Goal: Task Accomplishment & Management: Manage account settings

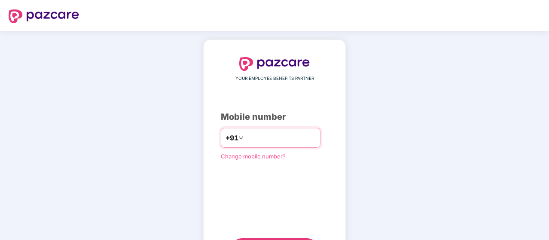
click at [257, 143] on input "number" at bounding box center [280, 138] width 70 height 14
type input "**********"
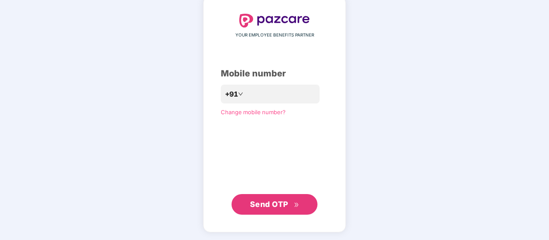
click at [271, 199] on span "Send OTP" at bounding box center [274, 205] width 49 height 12
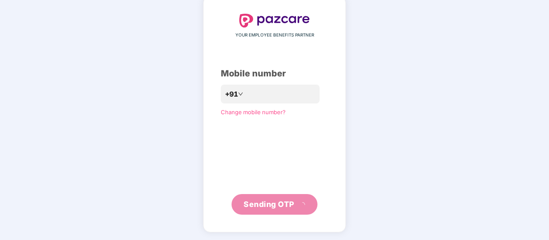
scroll to position [40, 0]
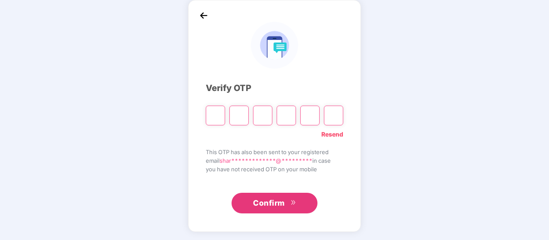
type input "*"
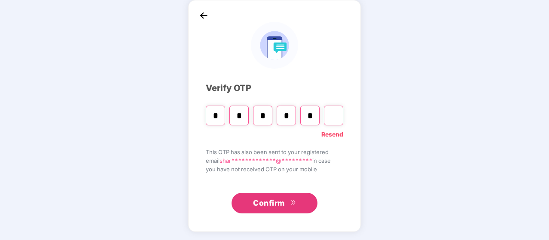
type input "*"
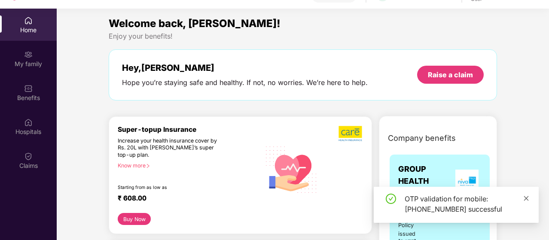
click at [525, 198] on icon "close" at bounding box center [526, 199] width 6 height 6
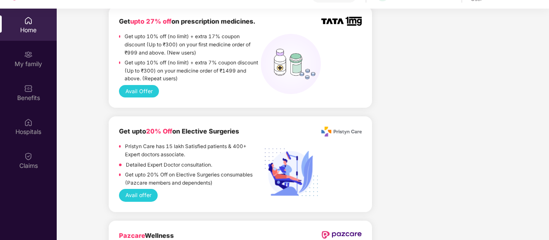
scroll to position [633, 0]
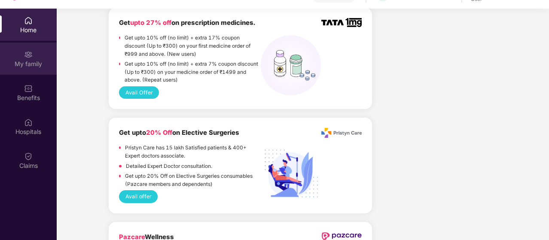
click at [31, 65] on div "My family" at bounding box center [28, 64] width 57 height 9
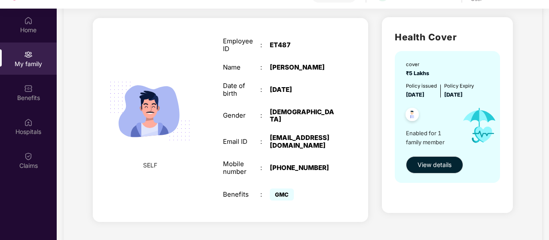
scroll to position [48, 0]
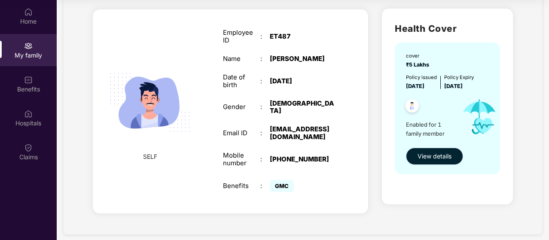
click at [433, 159] on span "View details" at bounding box center [435, 156] width 34 height 9
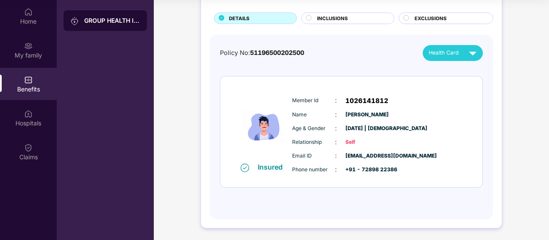
scroll to position [48, 0]
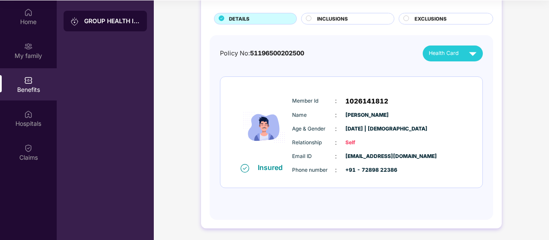
click at [354, 24] on div "INCLUSIONS" at bounding box center [347, 19] width 93 height 12
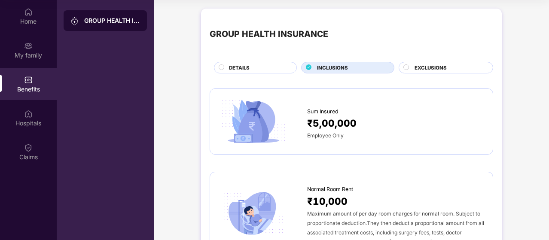
scroll to position [0, 0]
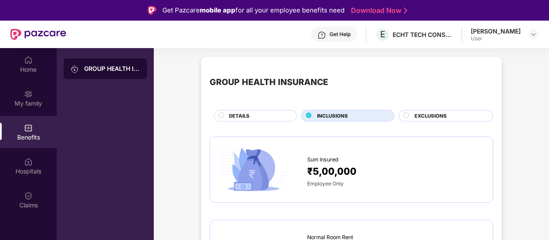
click at [419, 111] on div "EXCLUSIONS" at bounding box center [446, 116] width 95 height 12
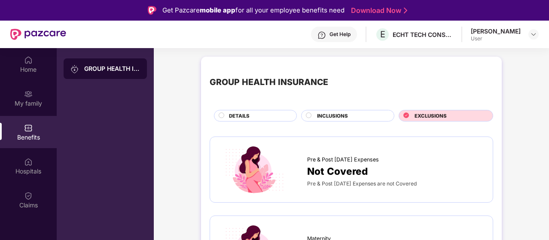
click at [242, 116] on span "DETAILS" at bounding box center [239, 116] width 21 height 8
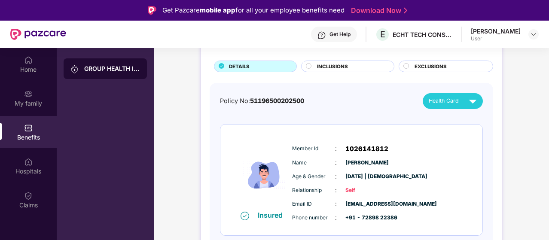
scroll to position [48, 0]
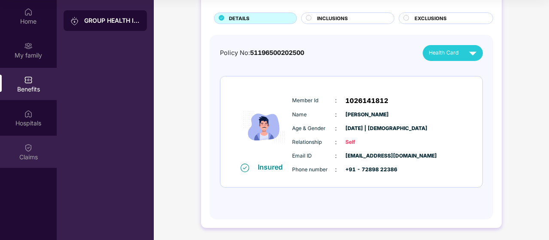
click at [29, 146] on img at bounding box center [28, 148] width 9 height 9
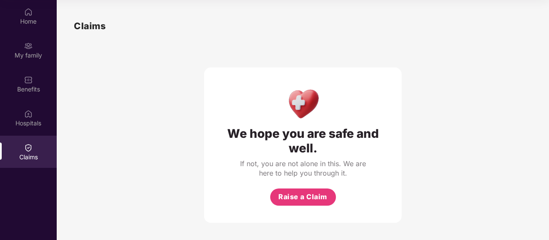
scroll to position [5, 0]
click at [300, 204] on button "Raise a Claim" at bounding box center [303, 197] width 66 height 17
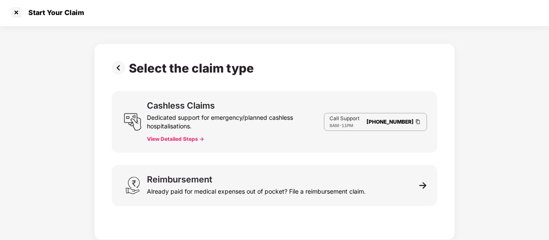
scroll to position [1, 0]
click at [16, 12] on div at bounding box center [16, 13] width 14 height 14
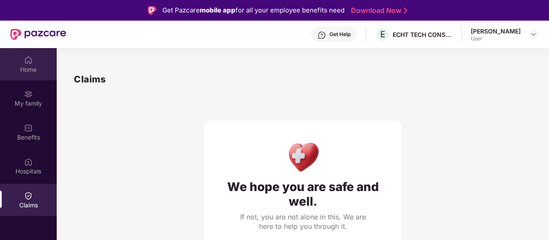
click at [28, 66] on div "Home" at bounding box center [28, 69] width 57 height 9
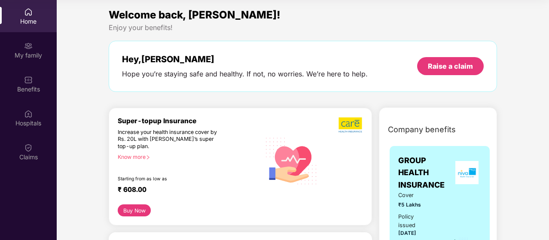
scroll to position [0, 0]
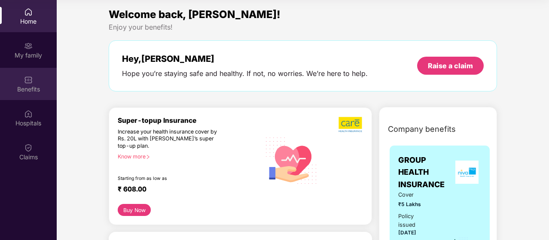
click at [43, 88] on div "Benefits" at bounding box center [28, 89] width 57 height 9
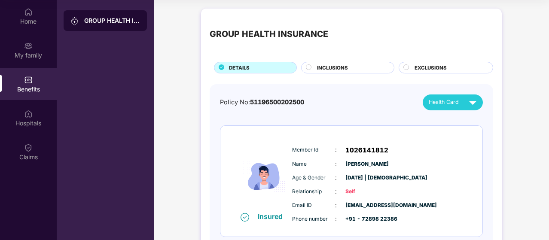
scroll to position [49, 0]
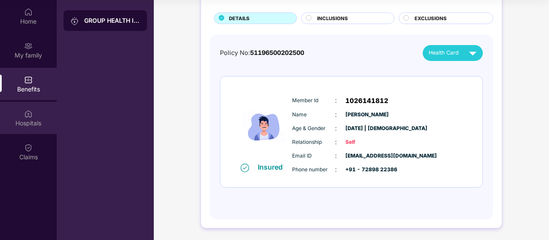
click at [30, 122] on div "Hospitals" at bounding box center [28, 123] width 57 height 9
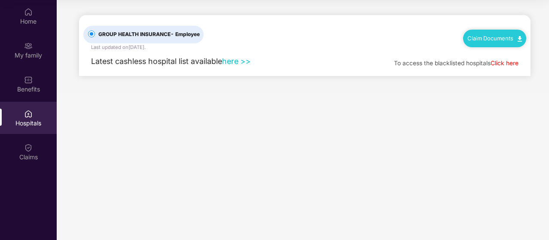
click at [237, 62] on link "here >>" at bounding box center [236, 61] width 29 height 9
click at [502, 65] on link "Click here" at bounding box center [505, 63] width 28 height 7
click at [480, 40] on link "Claim Documents" at bounding box center [495, 38] width 55 height 7
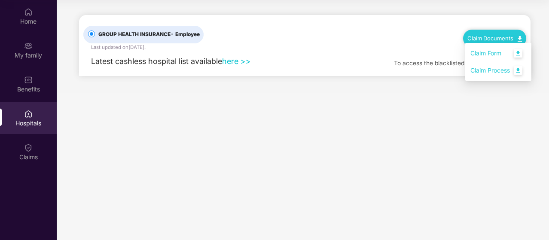
click at [489, 54] on link "Claim Form" at bounding box center [499, 53] width 56 height 18
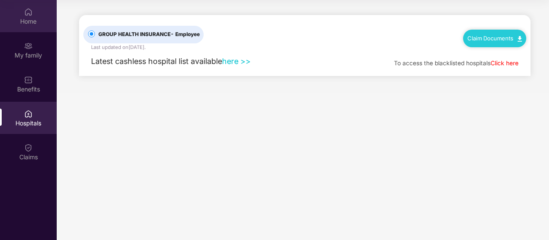
click at [30, 17] on div "Home" at bounding box center [28, 21] width 57 height 9
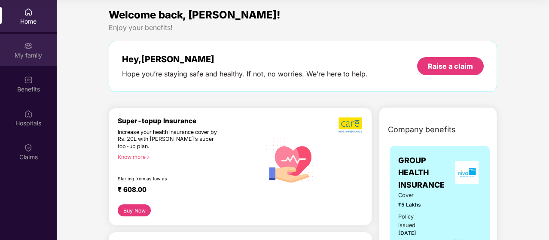
click at [28, 52] on div "My family" at bounding box center [28, 55] width 57 height 9
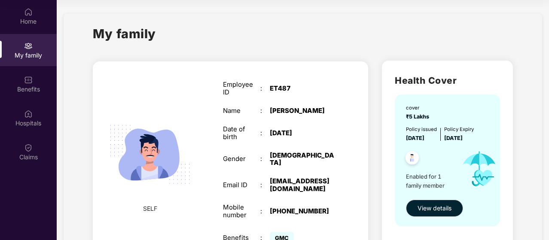
scroll to position [52, 0]
